Goal: Task Accomplishment & Management: Use online tool/utility

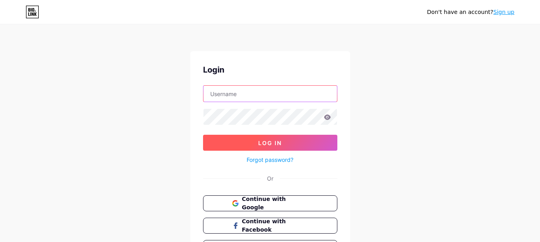
type input "[EMAIL_ADDRESS][DOMAIN_NAME]"
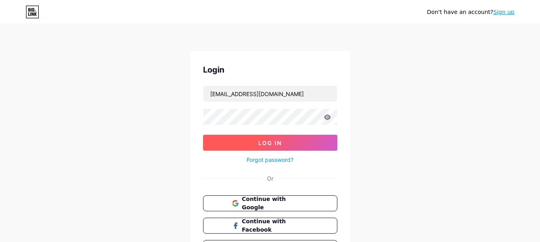
click at [262, 142] on span "Log In" at bounding box center [270, 143] width 24 height 7
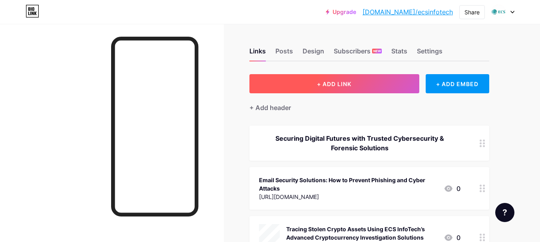
click at [338, 83] on span "+ ADD LINK" at bounding box center [334, 84] width 34 height 7
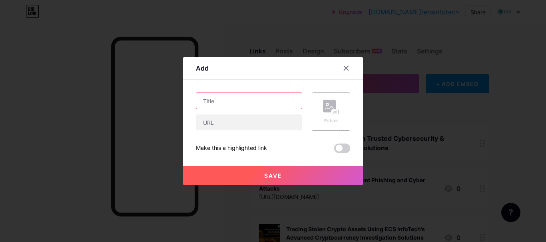
click at [226, 101] on input "text" at bounding box center [248, 101] width 105 height 16
paste input "What Are Insider Threats? Types, Real Examples, Risks, and Prevention Strategies"
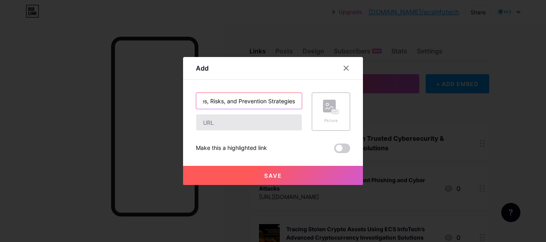
type input "What Are Insider Threats? Types, Real Examples, Risks, and Prevention Strategies"
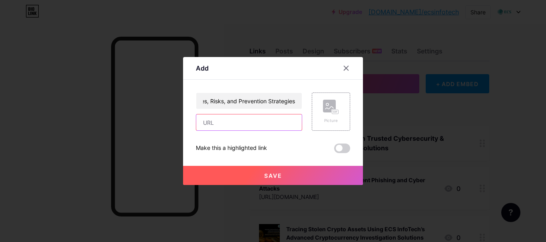
drag, startPoint x: 234, startPoint y: 119, endPoint x: 232, endPoint y: 125, distance: 7.2
click at [234, 119] on input "text" at bounding box center [248, 123] width 105 height 16
click at [232, 124] on input "text" at bounding box center [248, 123] width 105 height 16
paste input "[URL][DOMAIN_NAME]"
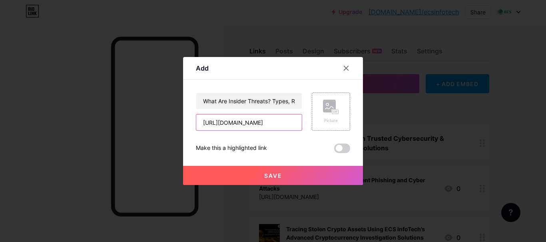
scroll to position [0, 199]
type input "[URL][DOMAIN_NAME]"
click at [324, 115] on div "Picture" at bounding box center [331, 112] width 16 height 24
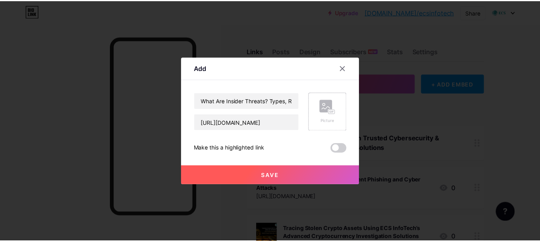
scroll to position [0, 0]
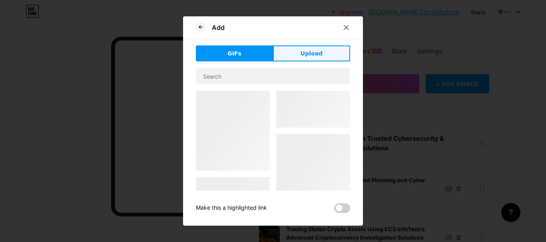
click at [317, 54] on span "Upload" at bounding box center [311, 54] width 22 height 8
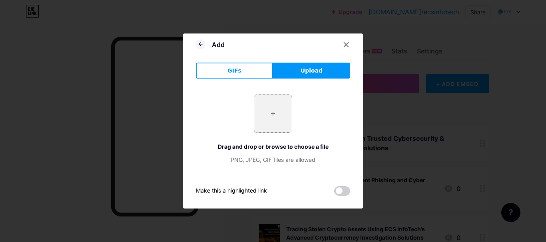
click at [273, 112] on input "file" at bounding box center [273, 114] width 38 height 38
type input "C:\fakepath\What-Are-Insider-Threats-Types-Real-Examples-Risks-and-Prevention-S…"
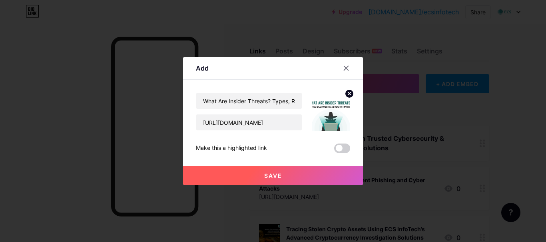
click at [264, 175] on span "Save" at bounding box center [273, 176] width 18 height 7
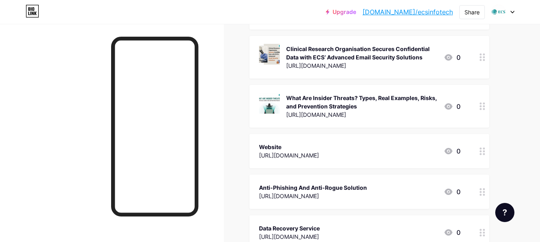
scroll to position [919, 0]
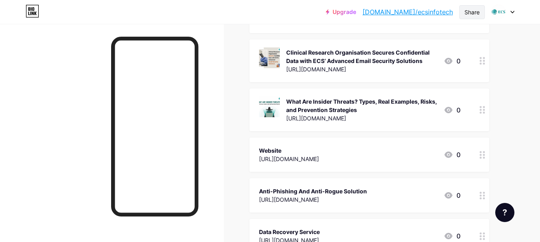
click at [473, 10] on div "Share" at bounding box center [471, 12] width 15 height 8
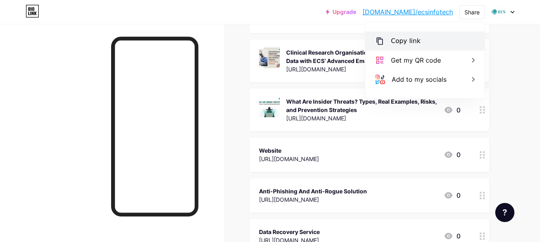
click at [415, 41] on div "Copy link" at bounding box center [406, 41] width 30 height 10
